Goal: Check status

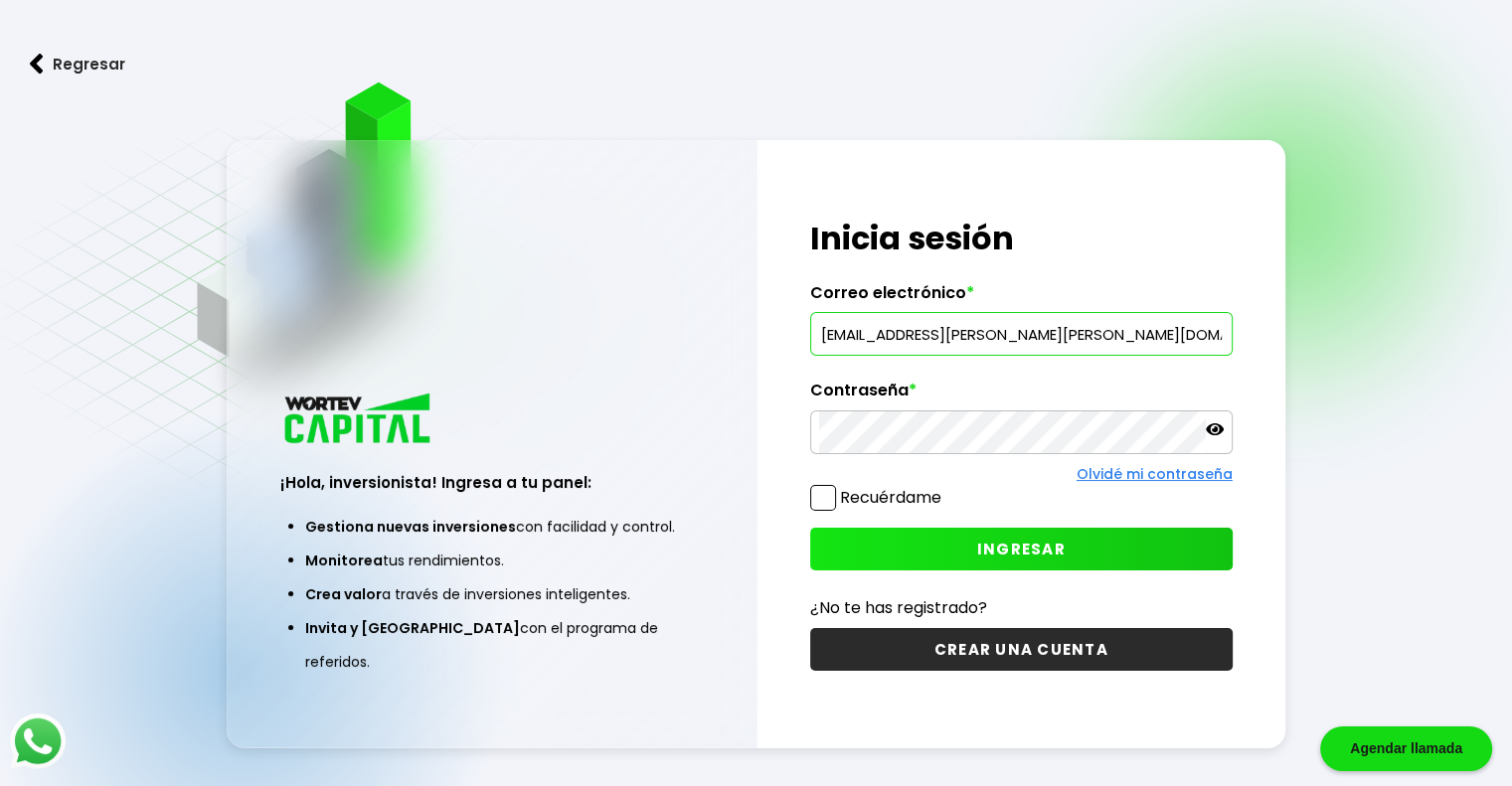
type input "[EMAIL_ADDRESS][PERSON_NAME][PERSON_NAME][DOMAIN_NAME]"
click at [842, 538] on button "INGRESAR" at bounding box center [1021, 548] width 423 height 43
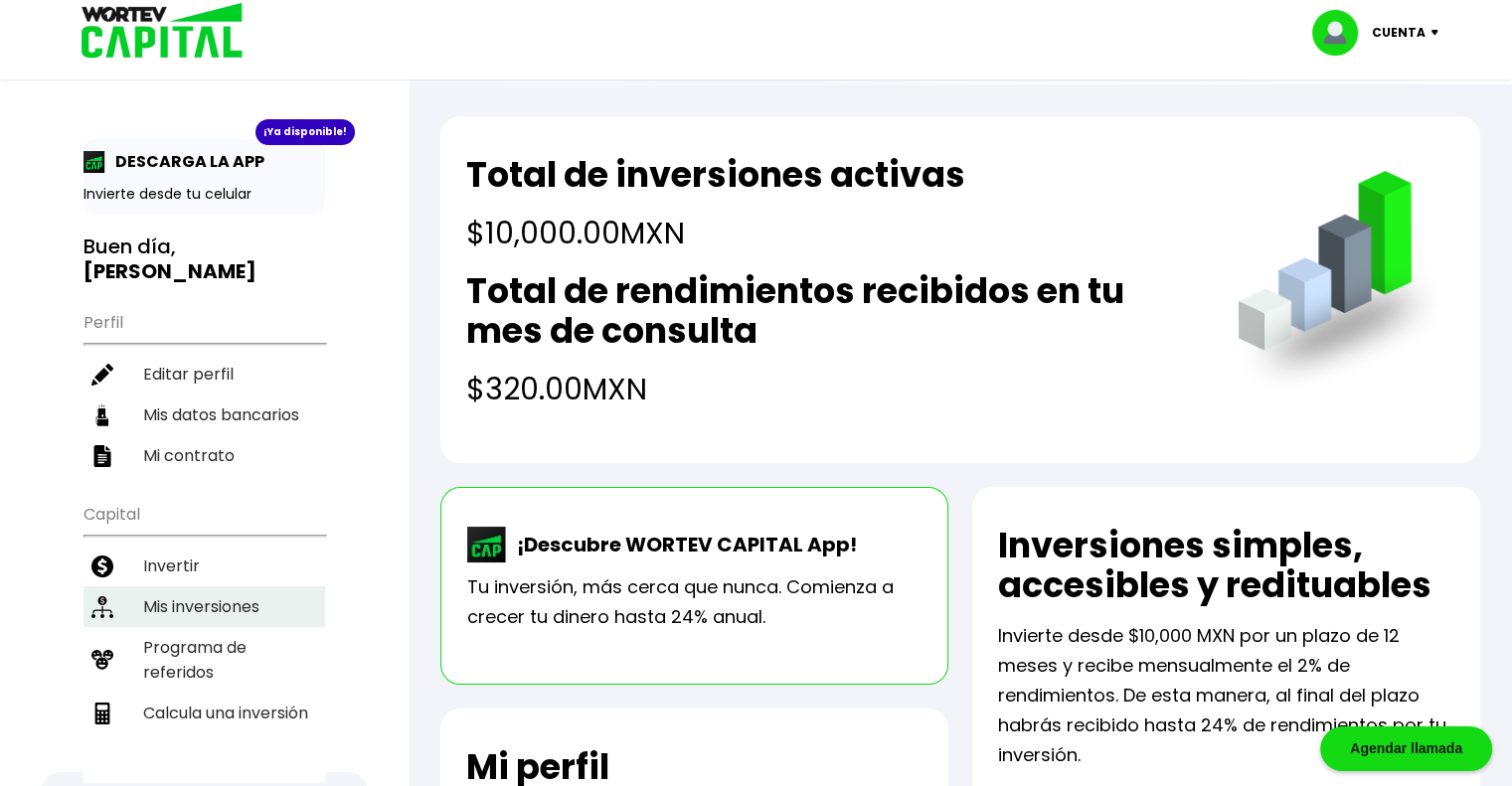
click at [201, 586] on li "Mis inversiones" at bounding box center [204, 606] width 242 height 41
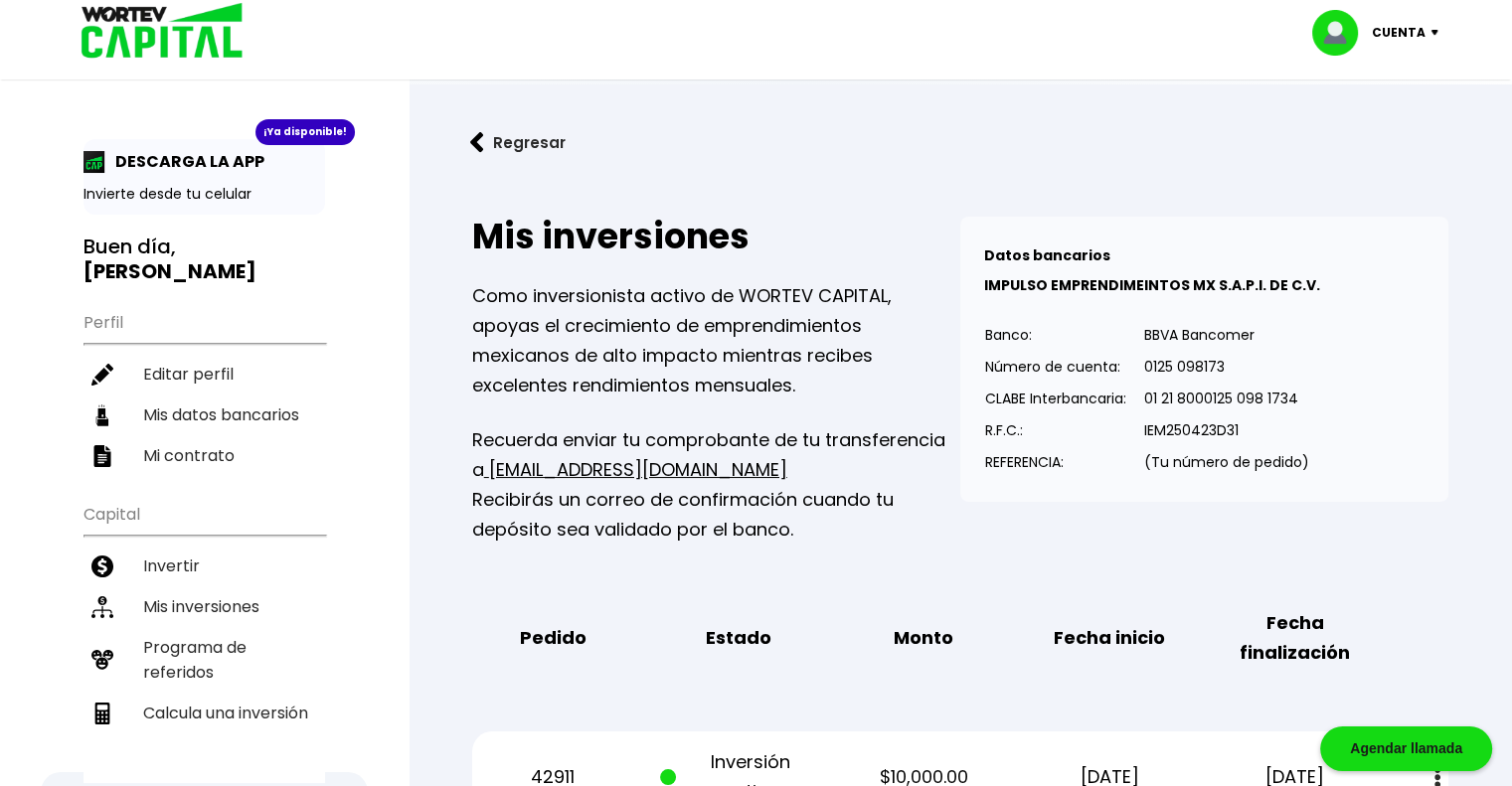
click at [509, 143] on button "Regresar" at bounding box center [518, 142] width 155 height 53
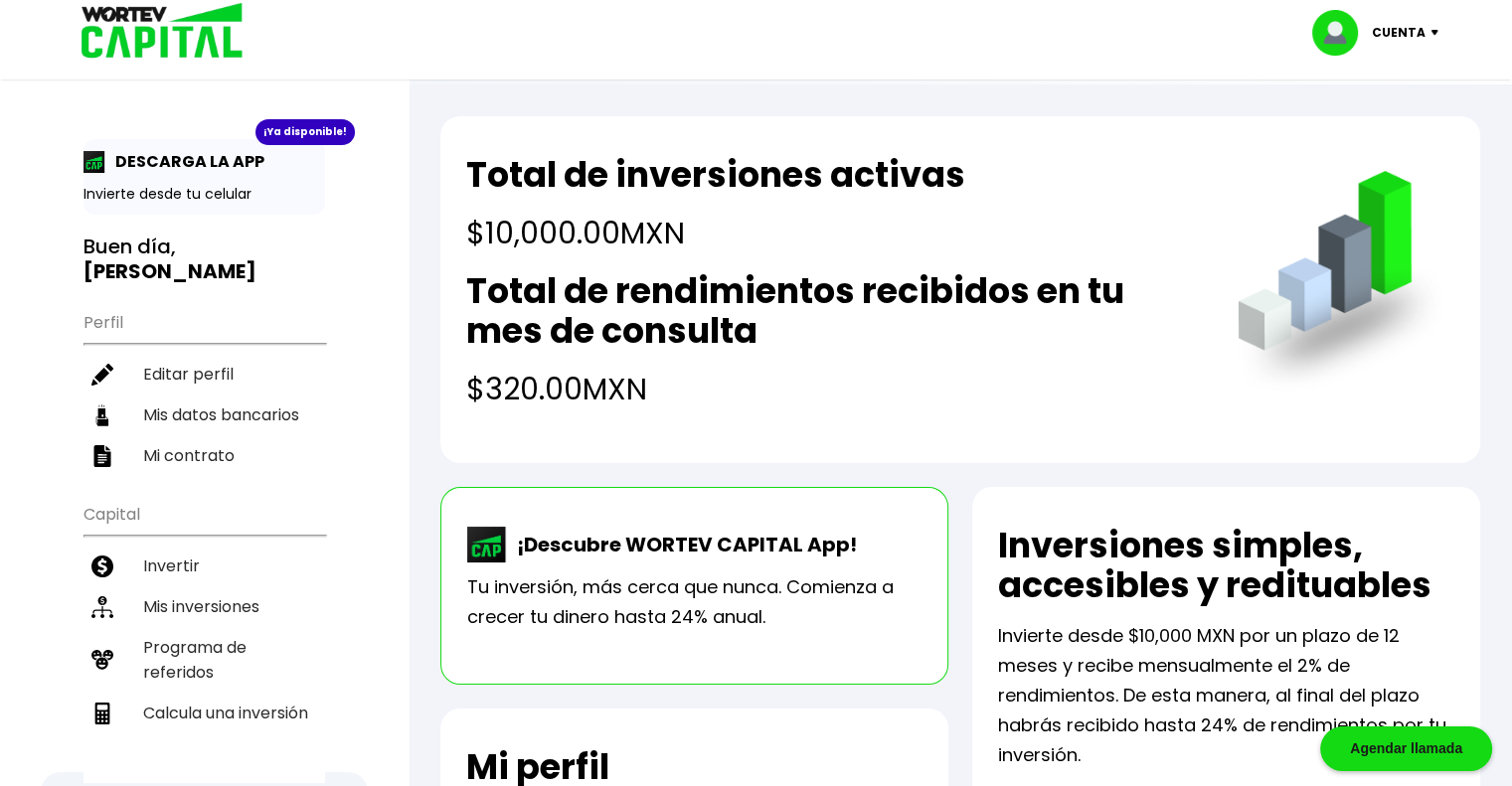
click at [1412, 32] on p "Cuenta" at bounding box center [1399, 33] width 54 height 30
click at [1125, 245] on div "Total de inversiones activas $10,000.00 MXN Total de rendimientos recibidos en …" at bounding box center [832, 284] width 731 height 257
